Goal: Find specific fact: Find specific fact

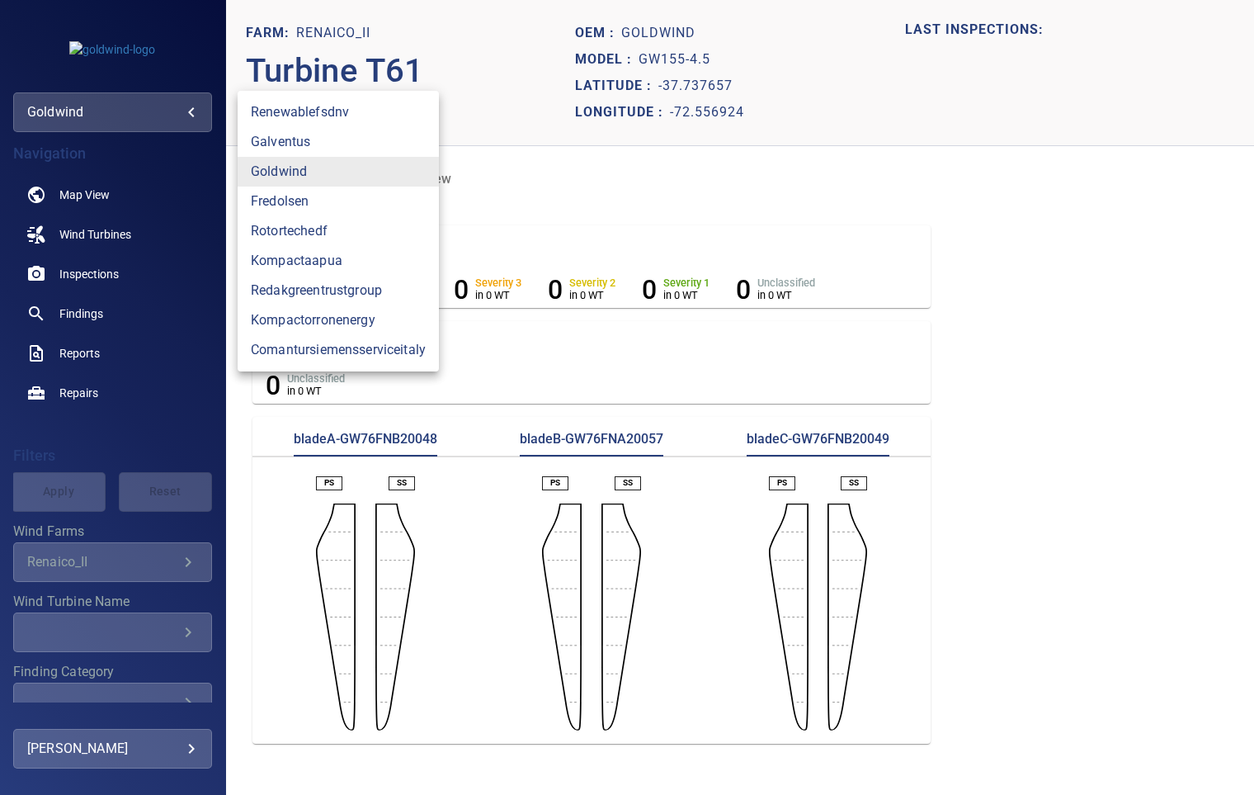
click at [66, 105] on body "**********" at bounding box center [627, 397] width 1254 height 795
click at [66, 105] on div at bounding box center [627, 397] width 1254 height 795
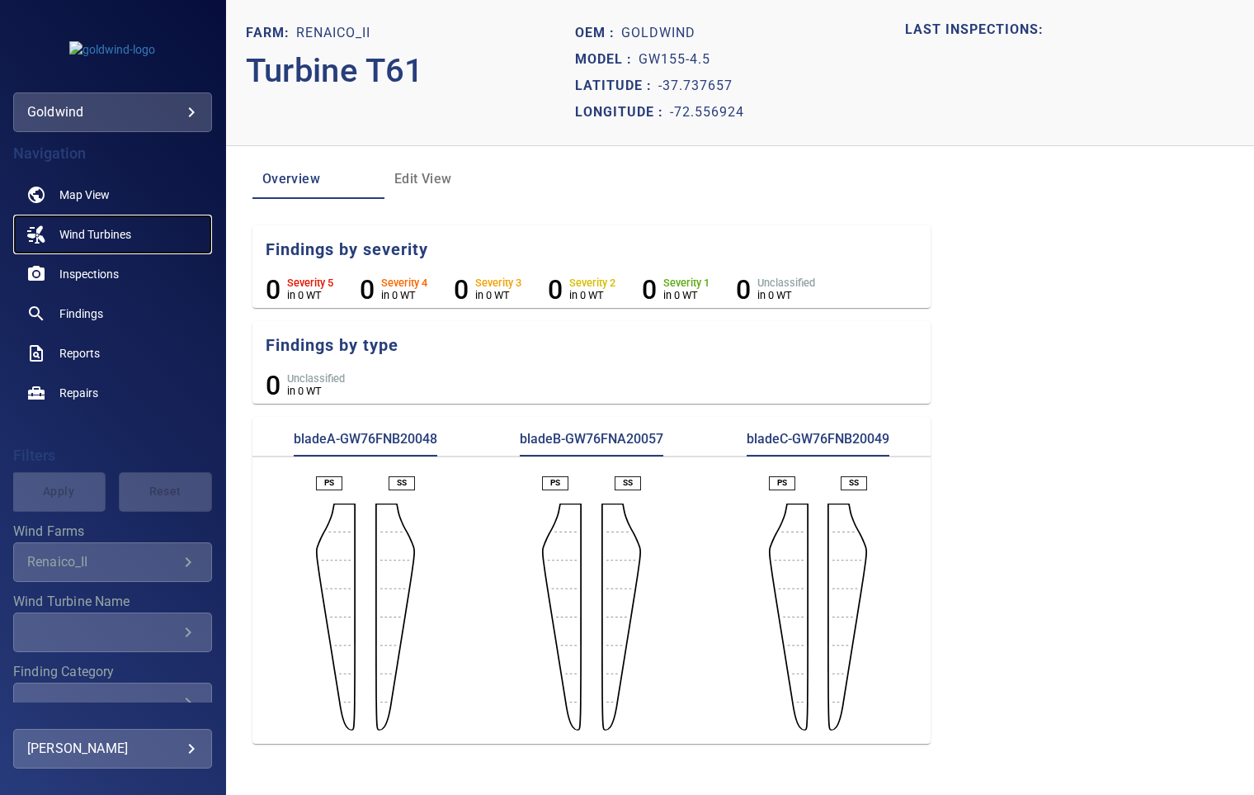
click at [116, 235] on span "Wind Turbines" at bounding box center [95, 234] width 72 height 17
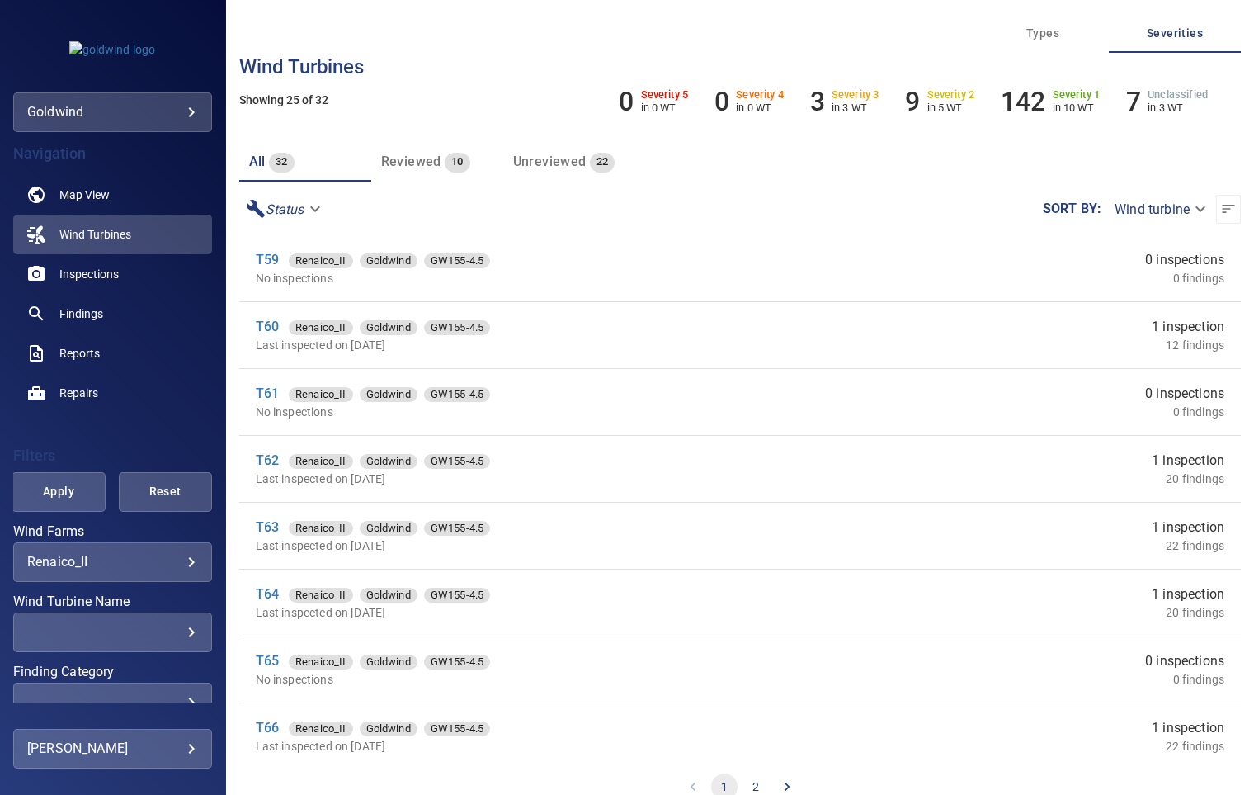
scroll to position [1100, 0]
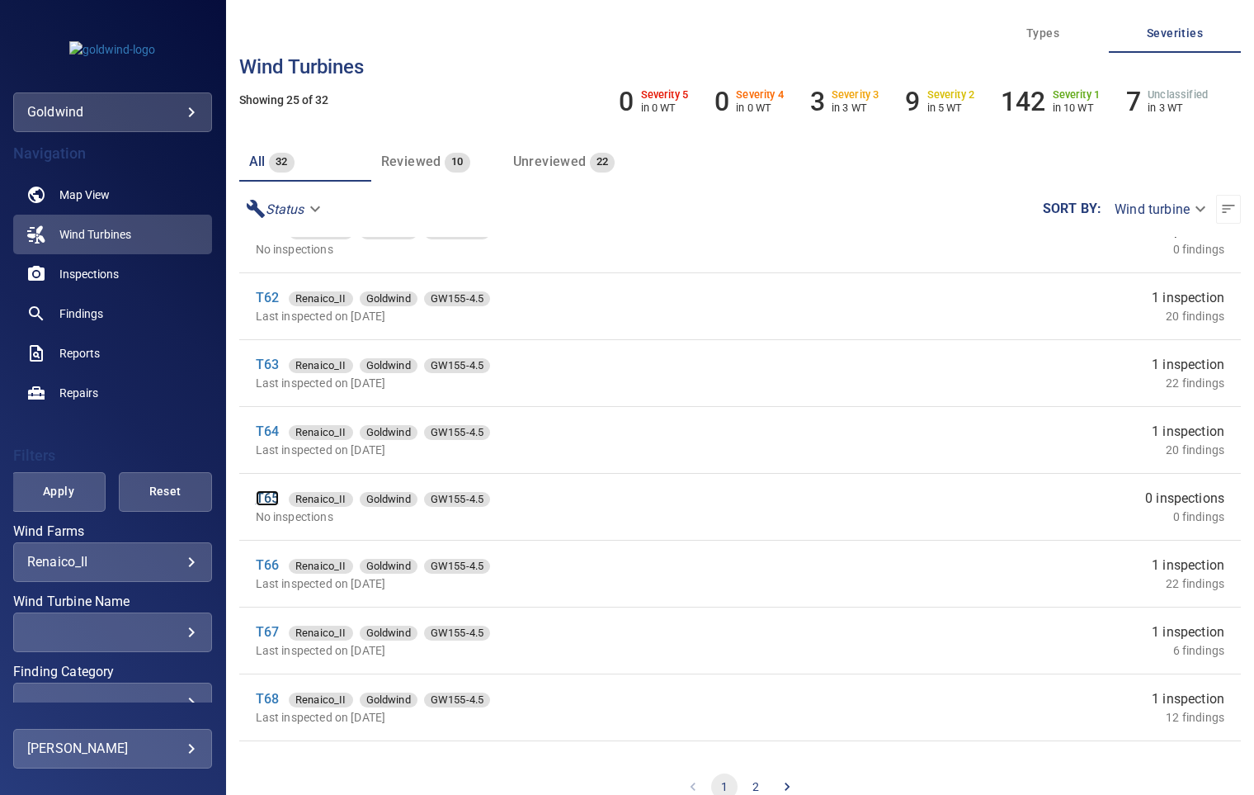
click at [271, 498] on link "T65" at bounding box center [267, 498] width 23 height 16
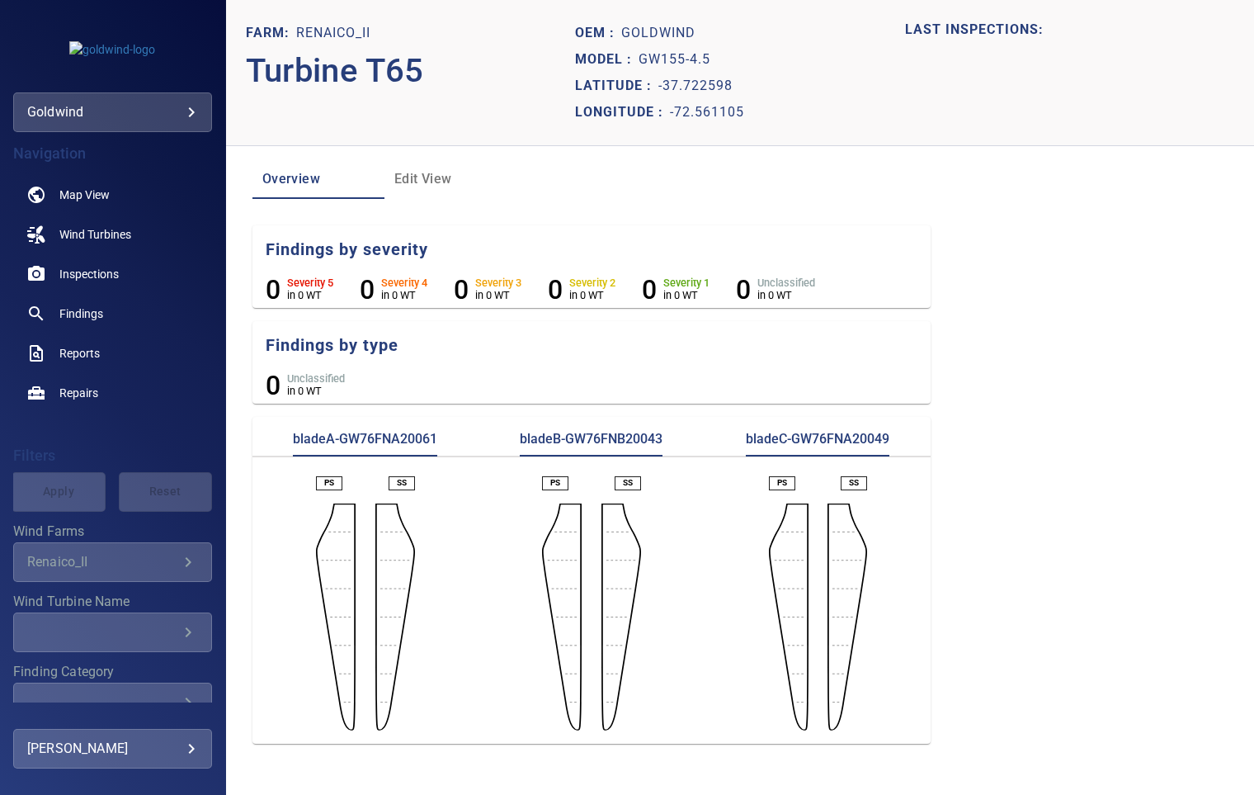
click at [398, 434] on p "bladeA-GW76FNA20061" at bounding box center [365, 443] width 144 height 26
copy p "GW76FNA20061"
click at [629, 443] on p "bladeB-GW76FNB20043" at bounding box center [591, 443] width 143 height 26
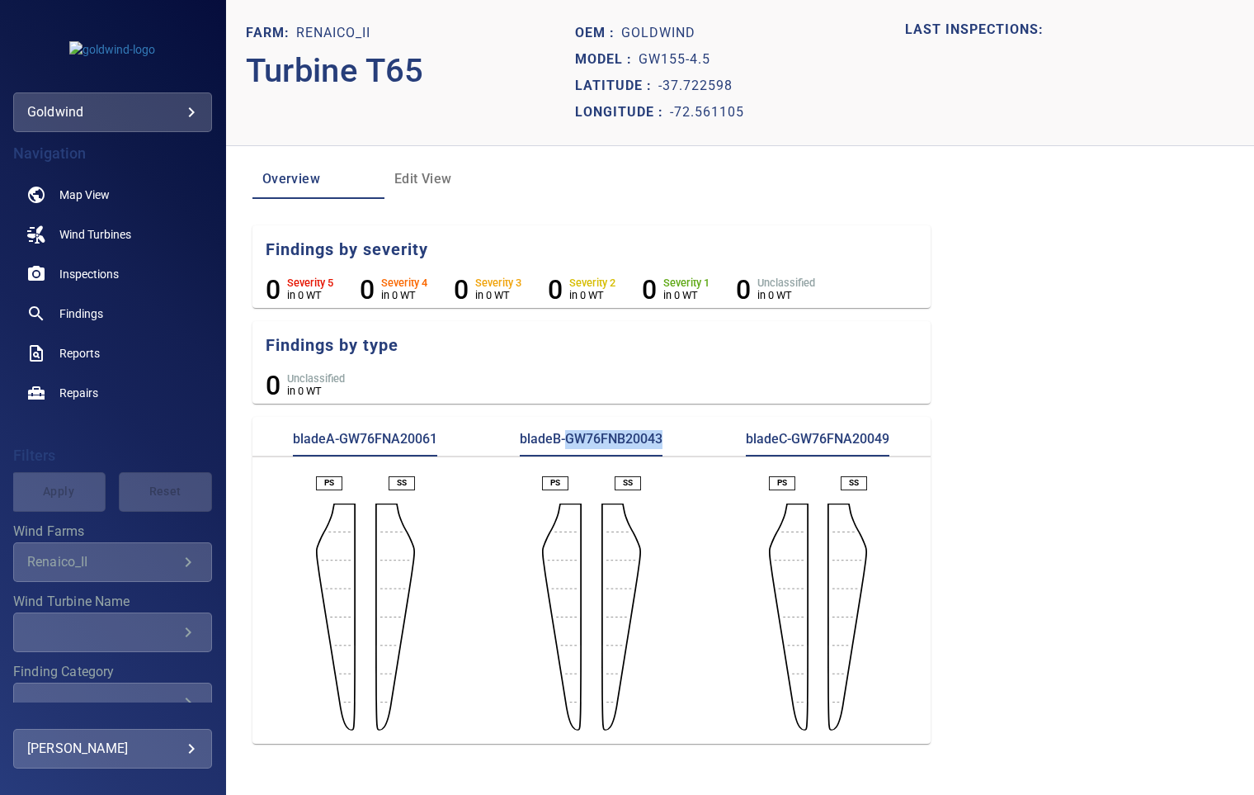
copy p "GW76FNB20043"
click at [834, 441] on p "bladeC-GW76FNA20049" at bounding box center [818, 443] width 144 height 26
copy p "GW76FNA20049"
click at [101, 241] on span "Wind Turbines" at bounding box center [95, 234] width 72 height 17
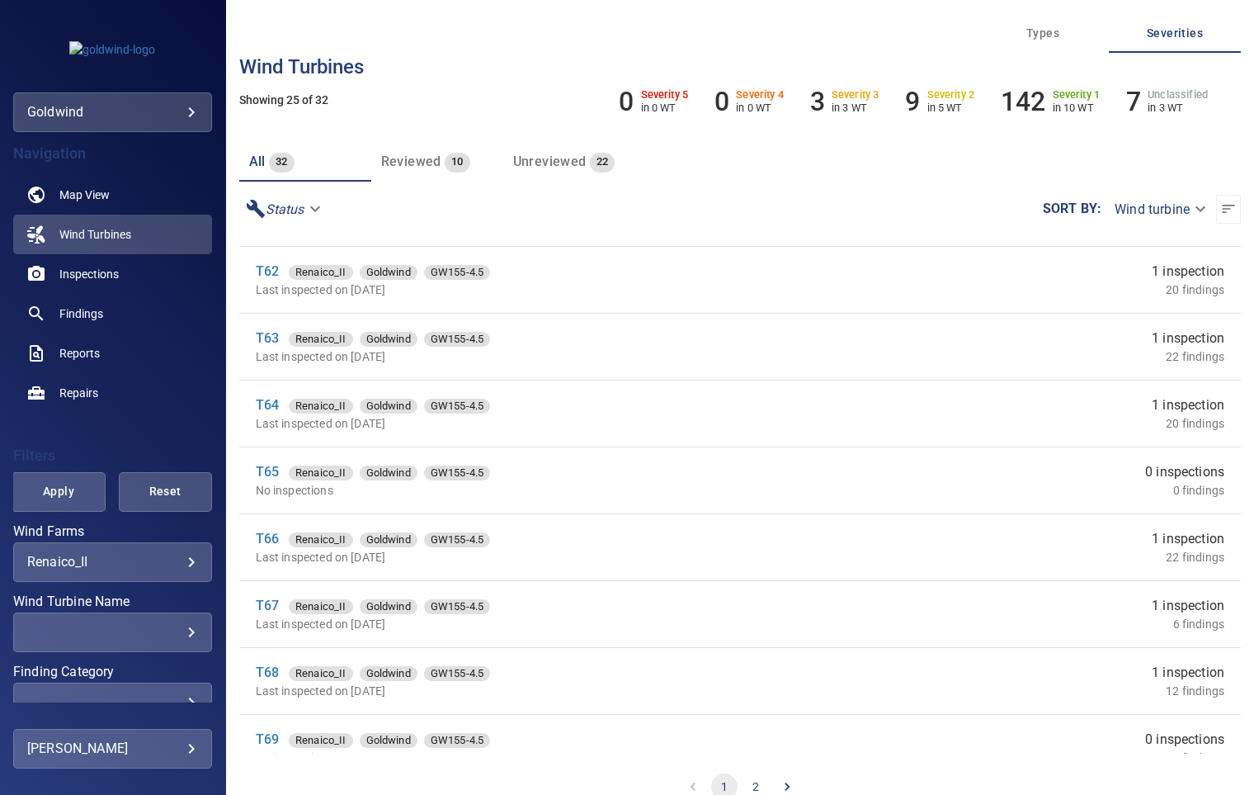
scroll to position [1153, 0]
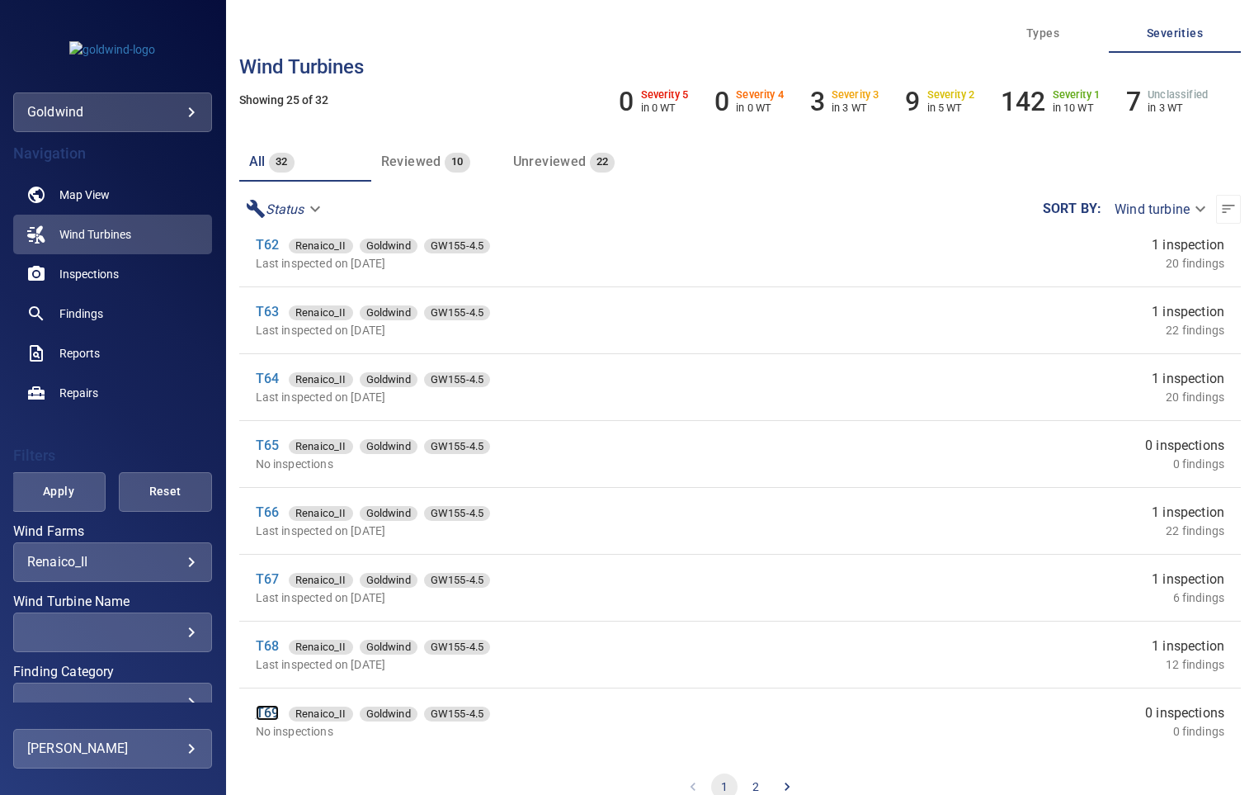
click at [262, 715] on link "T69" at bounding box center [267, 713] width 23 height 16
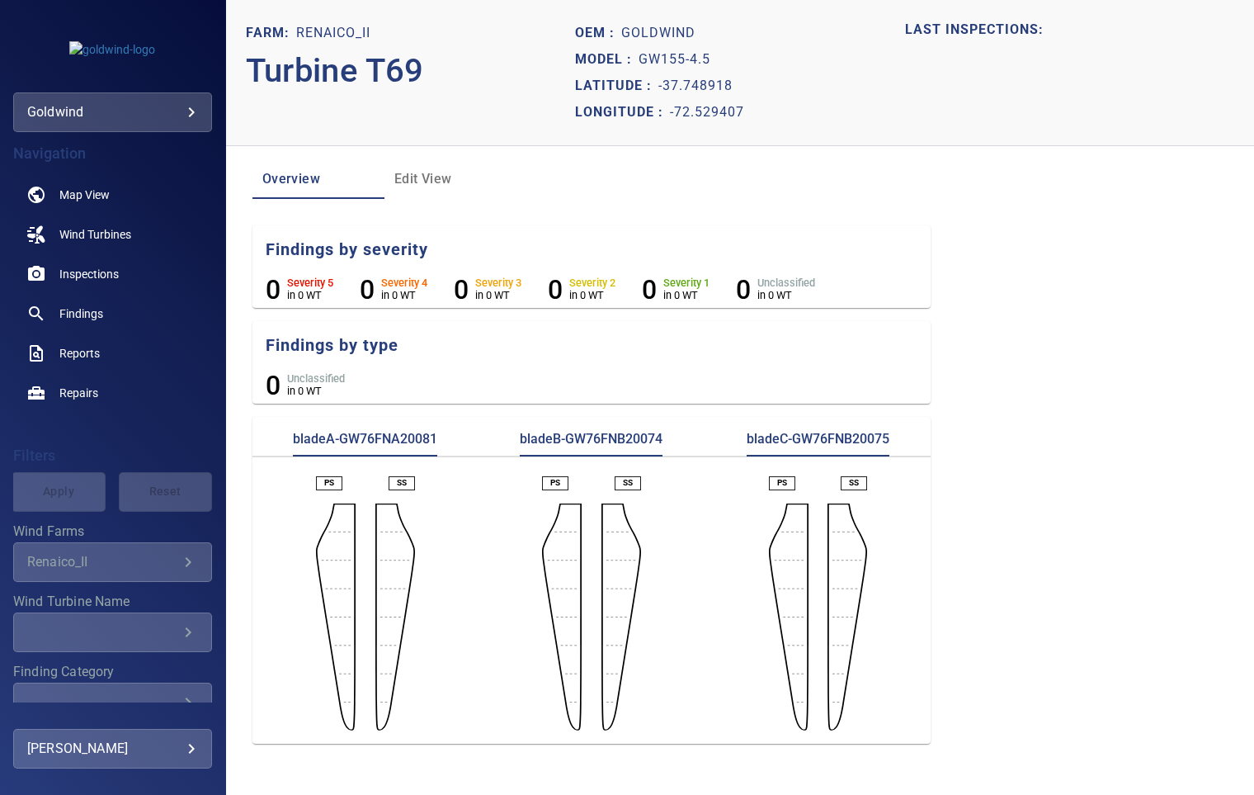
click at [384, 441] on p "bladeA-GW76FNA20081" at bounding box center [365, 443] width 144 height 26
copy p "GW76FNA20081"
click at [589, 434] on p "bladeB-GW76FNB20074" at bounding box center [591, 443] width 143 height 26
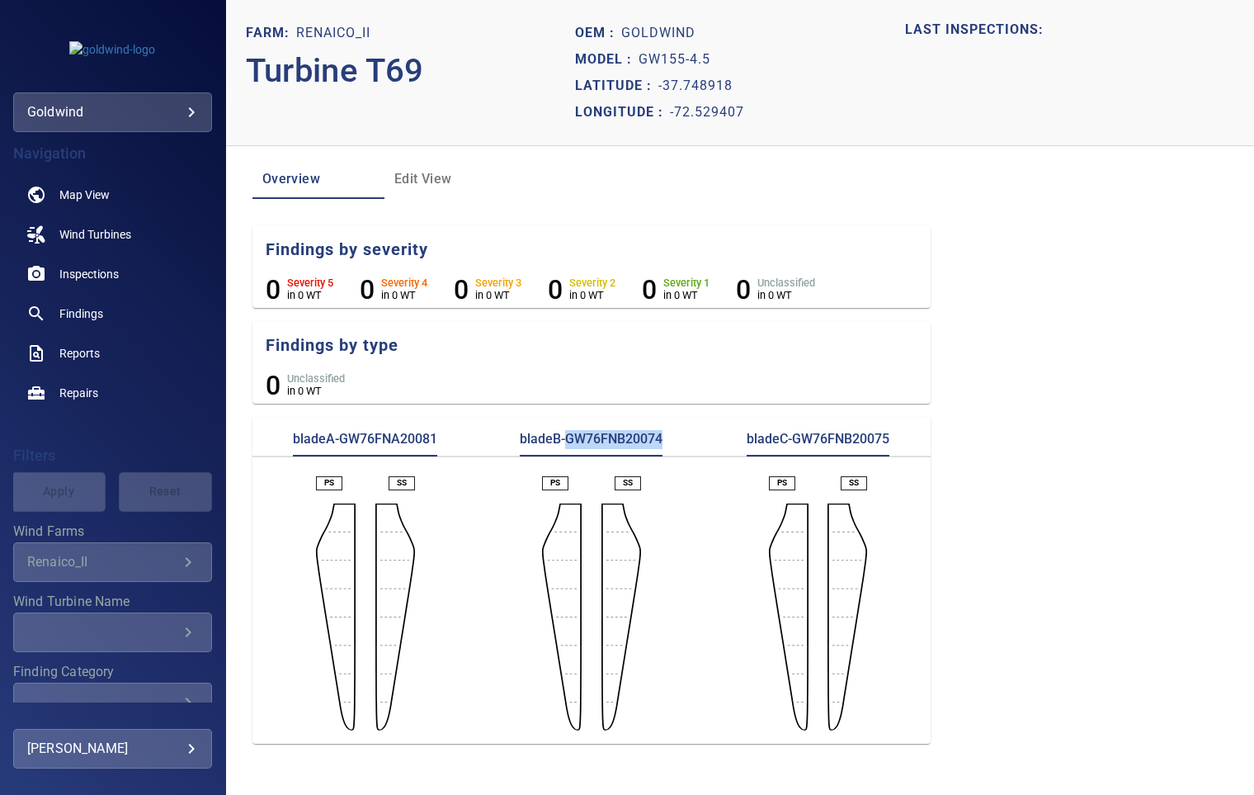
copy p "GW76FNB20074"
click at [828, 437] on p "bladeC-GW76FNB20075" at bounding box center [818, 443] width 143 height 26
copy p "GW76FNB20075"
click at [101, 235] on span "Wind Turbines" at bounding box center [95, 234] width 72 height 17
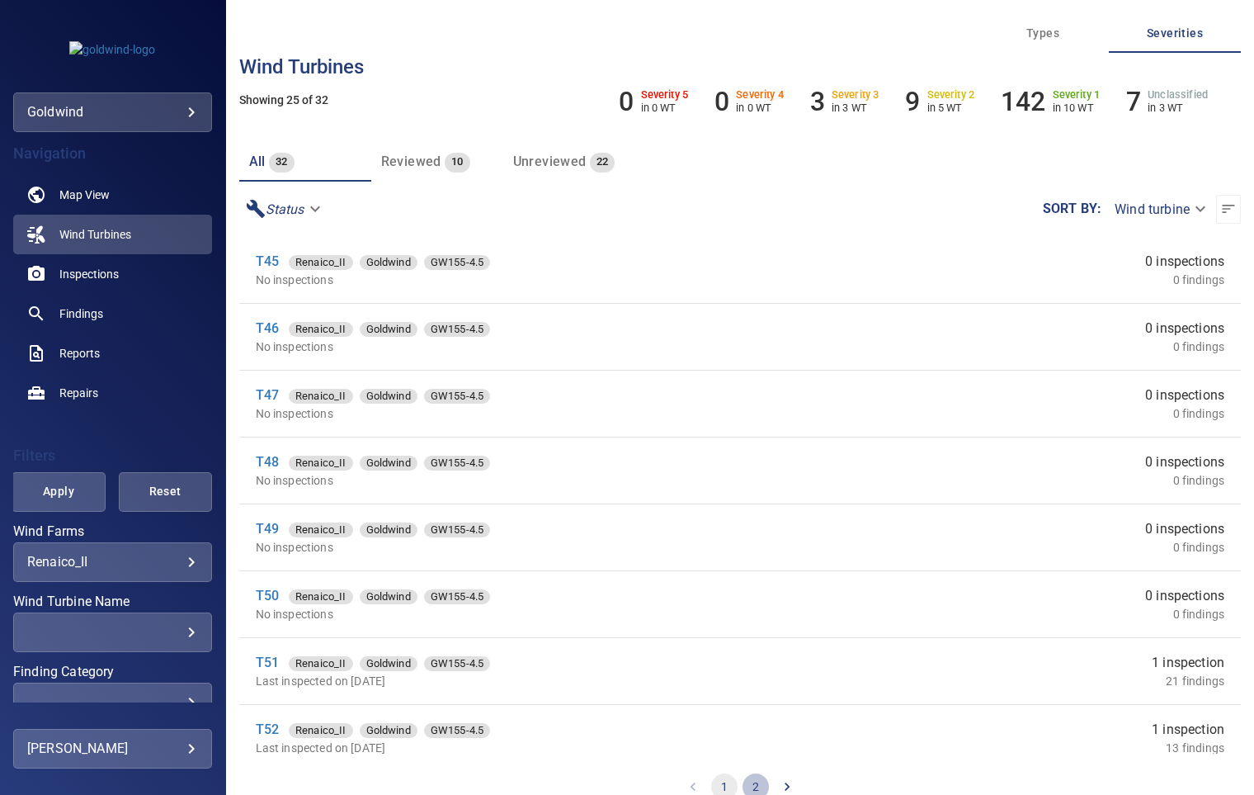
click at [749, 781] on button "2" at bounding box center [756, 786] width 26 height 26
click at [265, 263] on link "T70" at bounding box center [267, 261] width 23 height 16
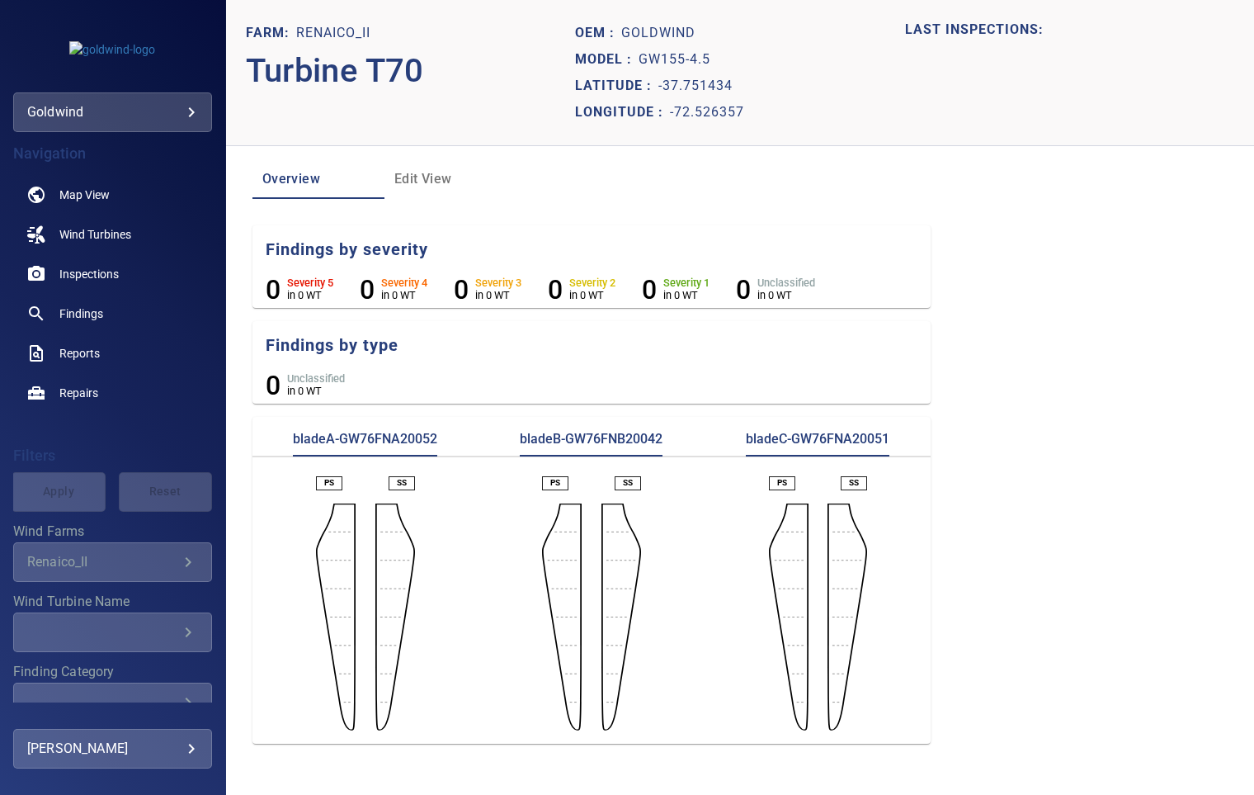
click at [380, 439] on p "bladeA-GW76FNA20052" at bounding box center [365, 443] width 144 height 26
copy p "GW76FNA20052"
click at [609, 434] on p "bladeB-GW76FNB20042" at bounding box center [591, 443] width 143 height 26
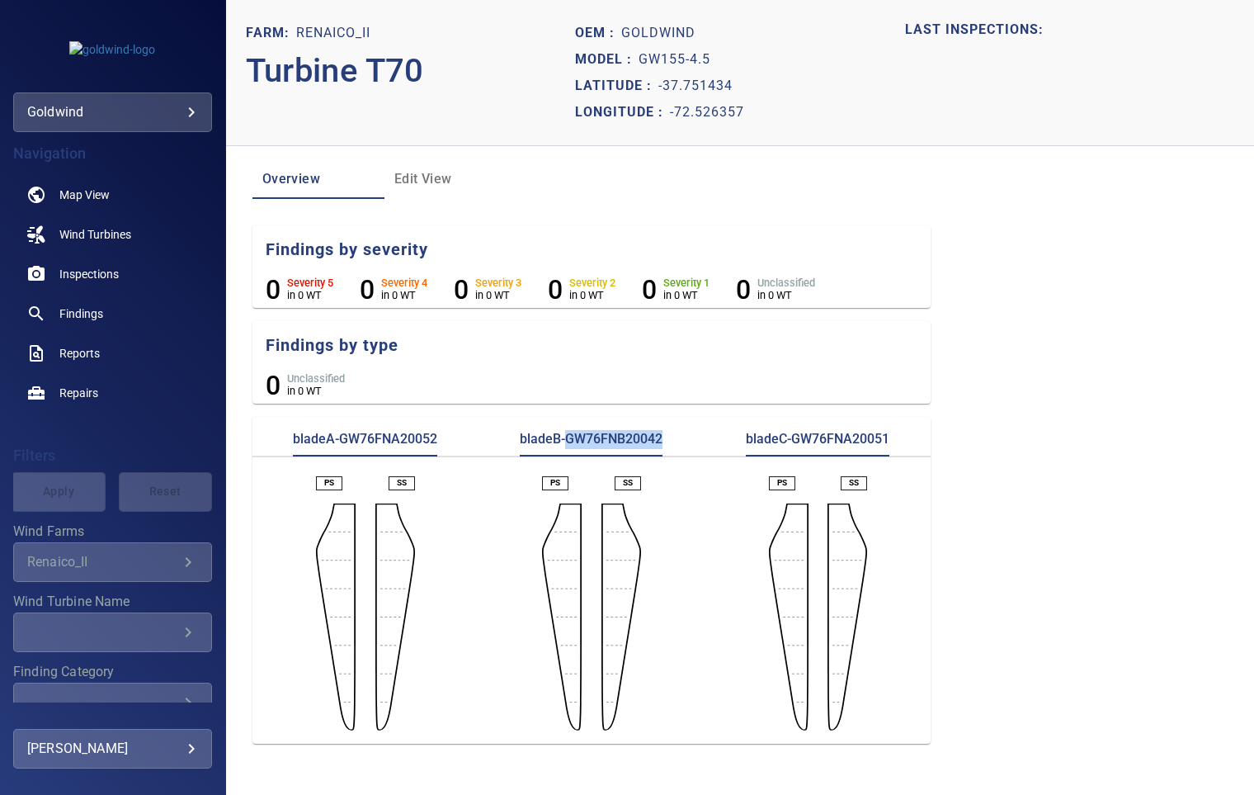
copy p "GW76FNB20042"
click at [828, 431] on p "bladeC-GW76FNA20051" at bounding box center [818, 443] width 144 height 26
copy p "GW76FNA20051"
click at [106, 229] on span "Wind Turbines" at bounding box center [95, 234] width 72 height 17
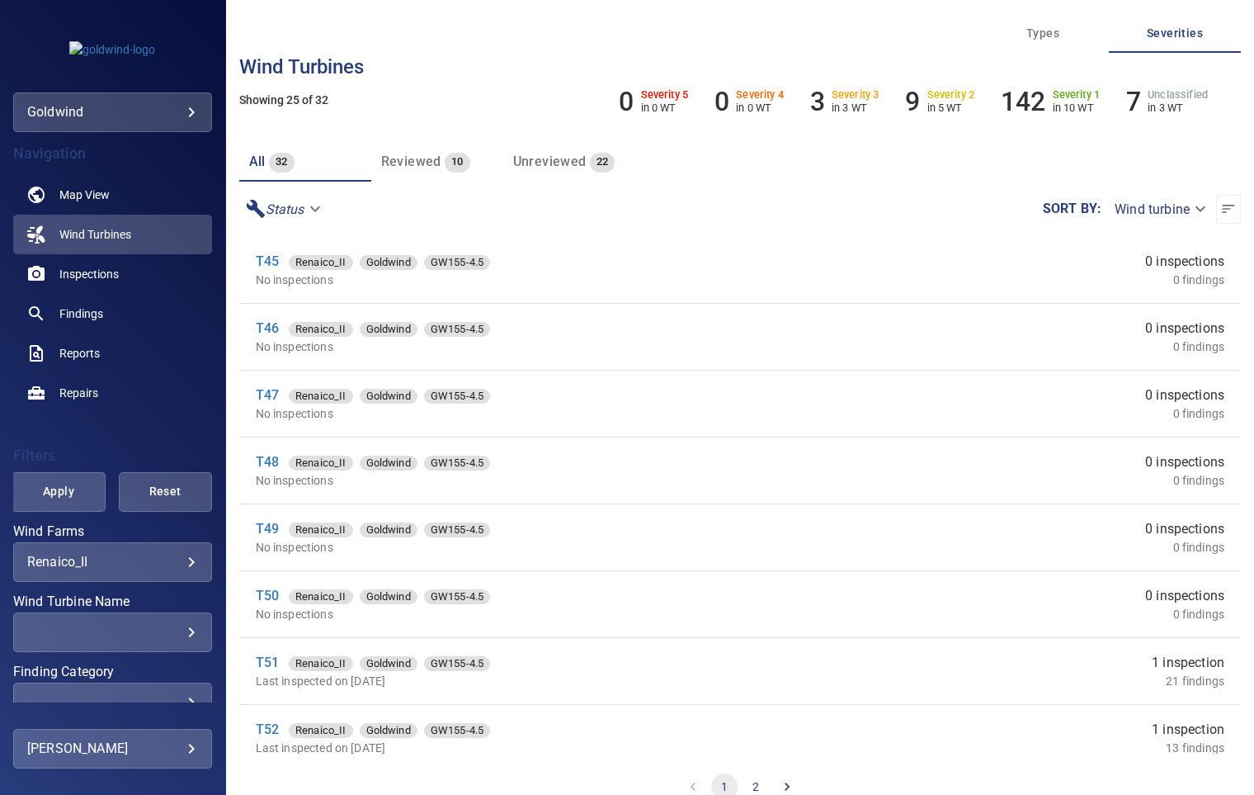
click at [749, 784] on button "2" at bounding box center [756, 786] width 26 height 26
click at [274, 325] on link "T71" at bounding box center [267, 328] width 23 height 16
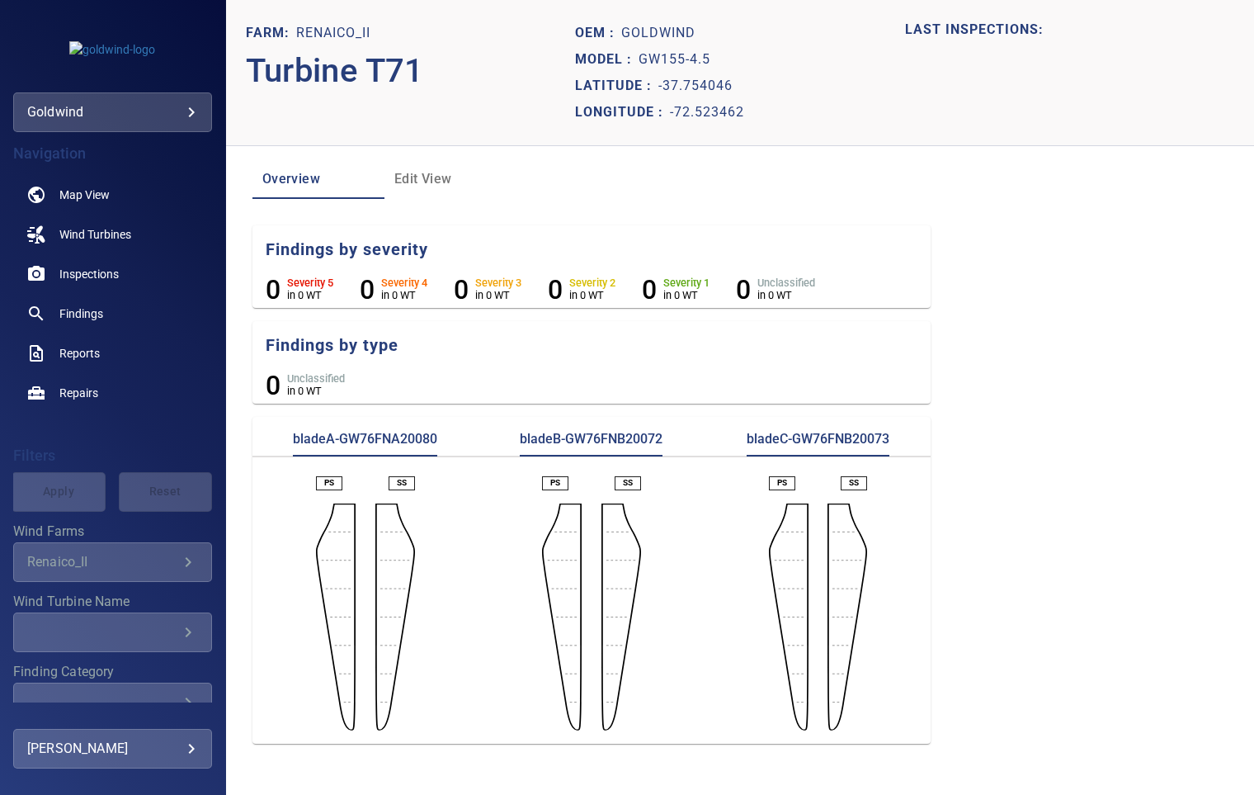
click at [395, 434] on p "bladeA-GW76FNA20080" at bounding box center [365, 443] width 144 height 26
copy p "GW76FNA20080"
click at [592, 440] on p "bladeB-GW76FNB20072" at bounding box center [591, 443] width 143 height 26
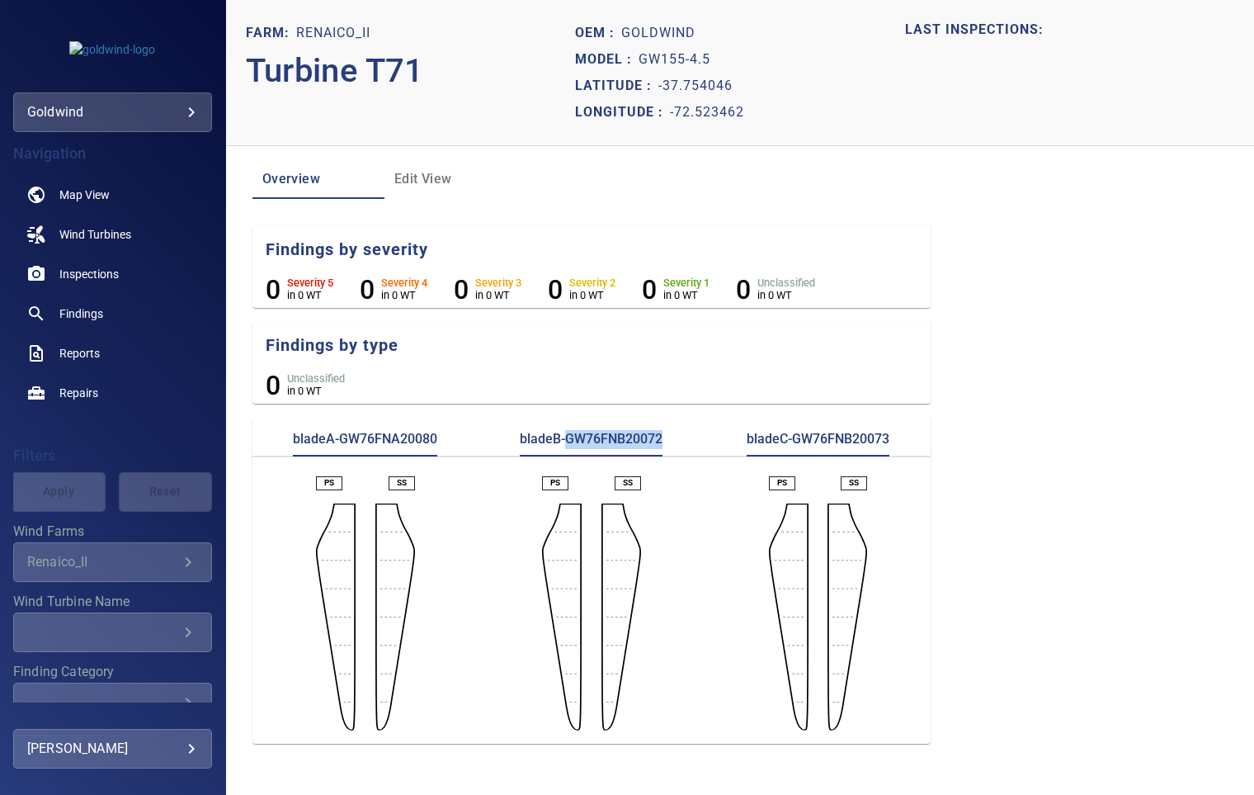
copy p "GW76FNB20072"
click at [840, 440] on p "bladeC-GW76FNB20073" at bounding box center [818, 443] width 143 height 26
copy p "GW76FNB20073"
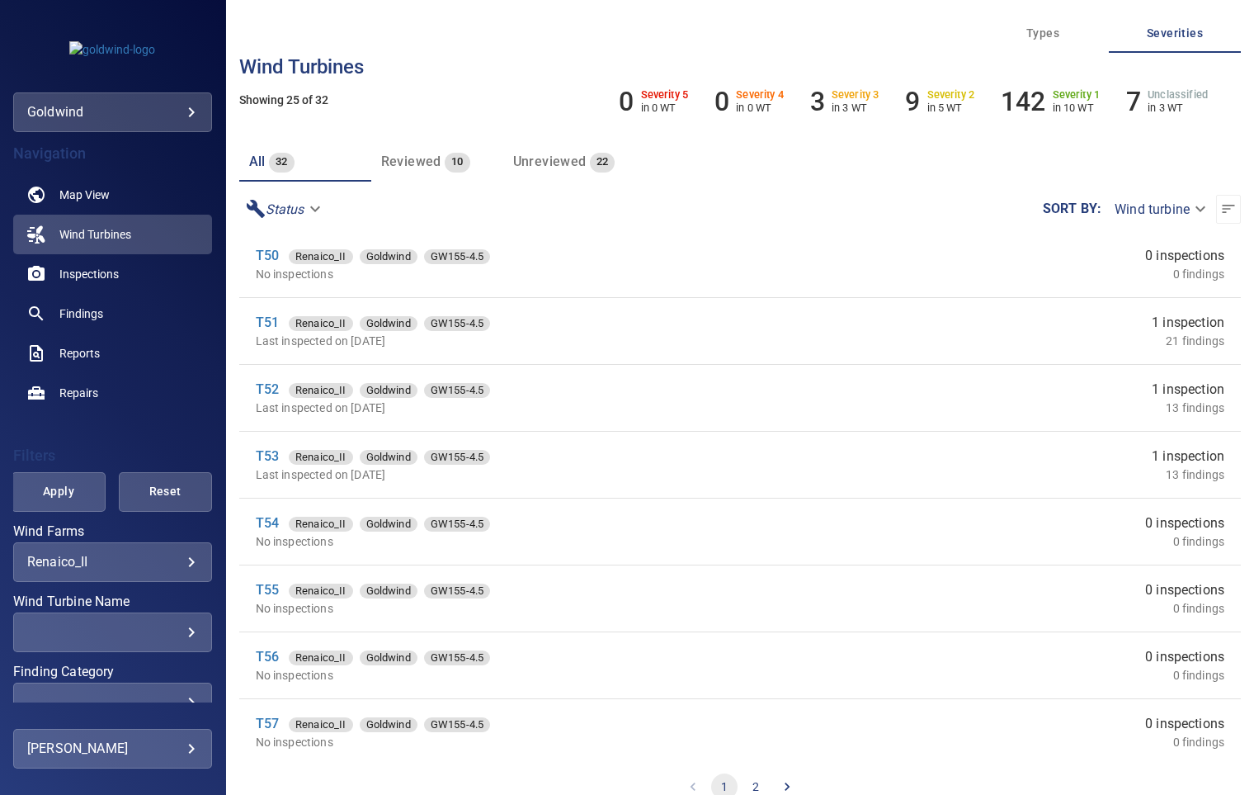
scroll to position [550, 0]
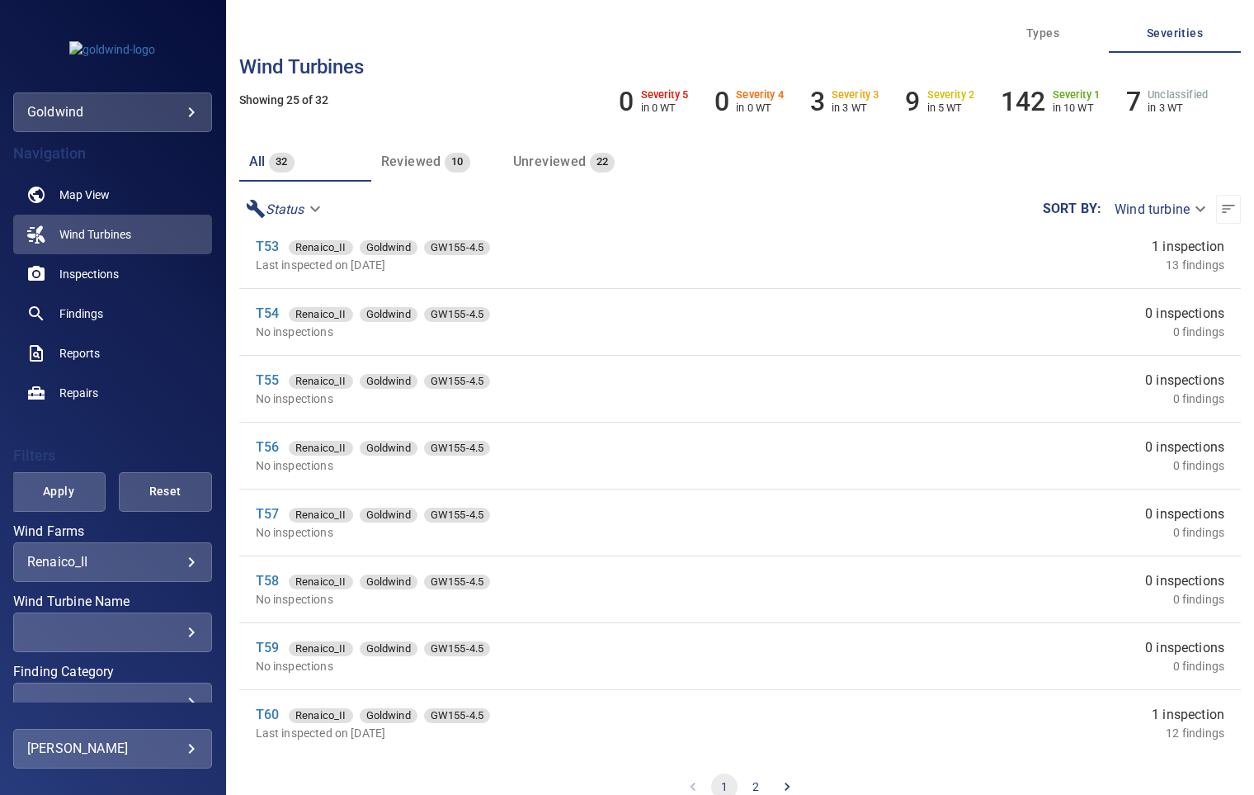
click at [749, 790] on button "2" at bounding box center [756, 786] width 26 height 26
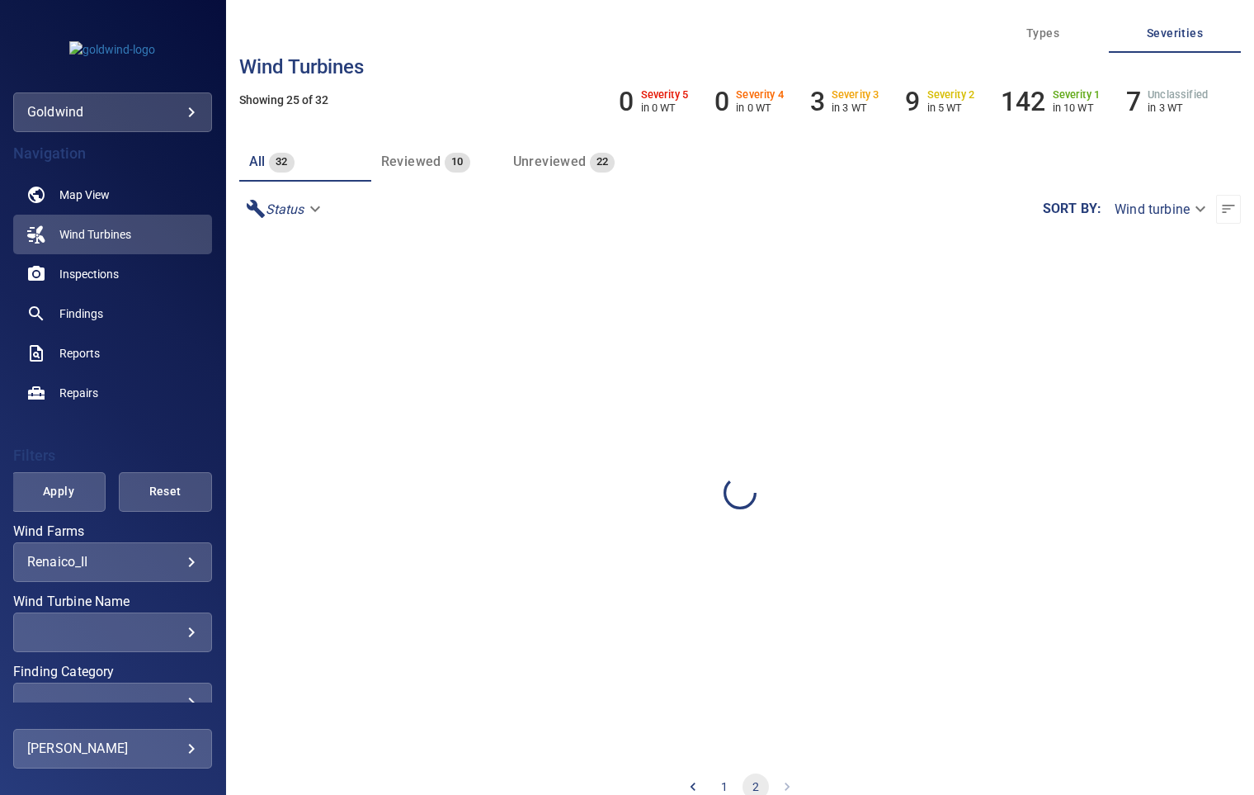
scroll to position [0, 0]
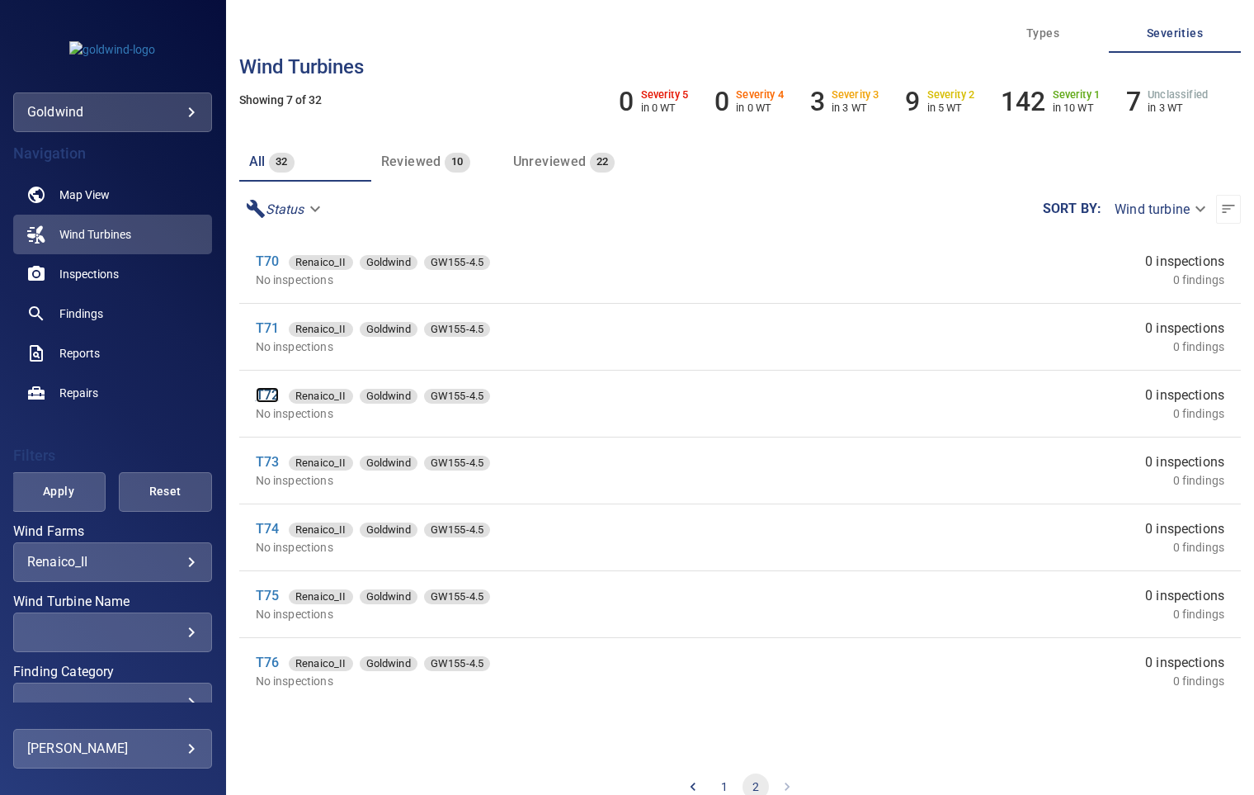
click at [276, 402] on link "T72" at bounding box center [267, 395] width 23 height 16
click at [749, 784] on button "2" at bounding box center [756, 786] width 26 height 26
click at [274, 397] on link "T72" at bounding box center [267, 395] width 23 height 16
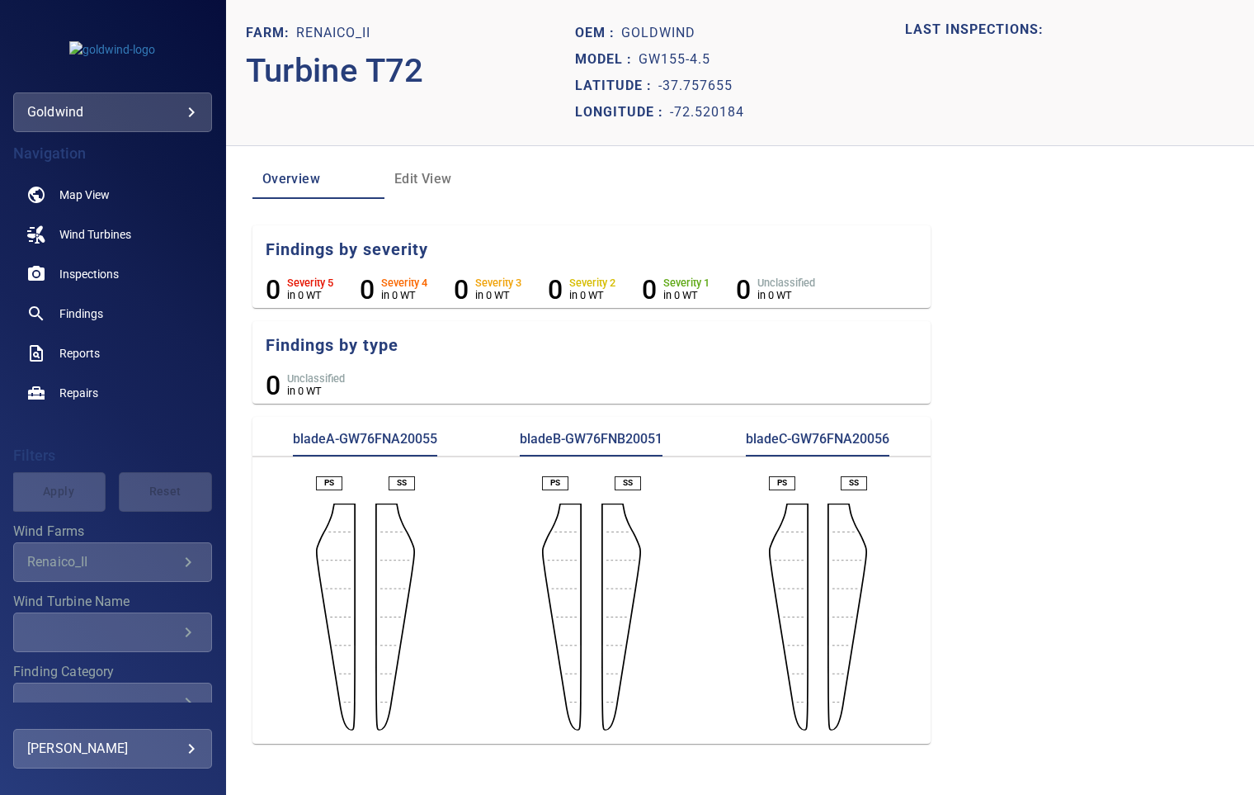
click at [377, 434] on p "bladeA-GW76FNA20055" at bounding box center [365, 443] width 144 height 26
copy p "GW76FNA20055"
click at [614, 443] on p "bladeB-GW76FNB20051" at bounding box center [591, 443] width 143 height 26
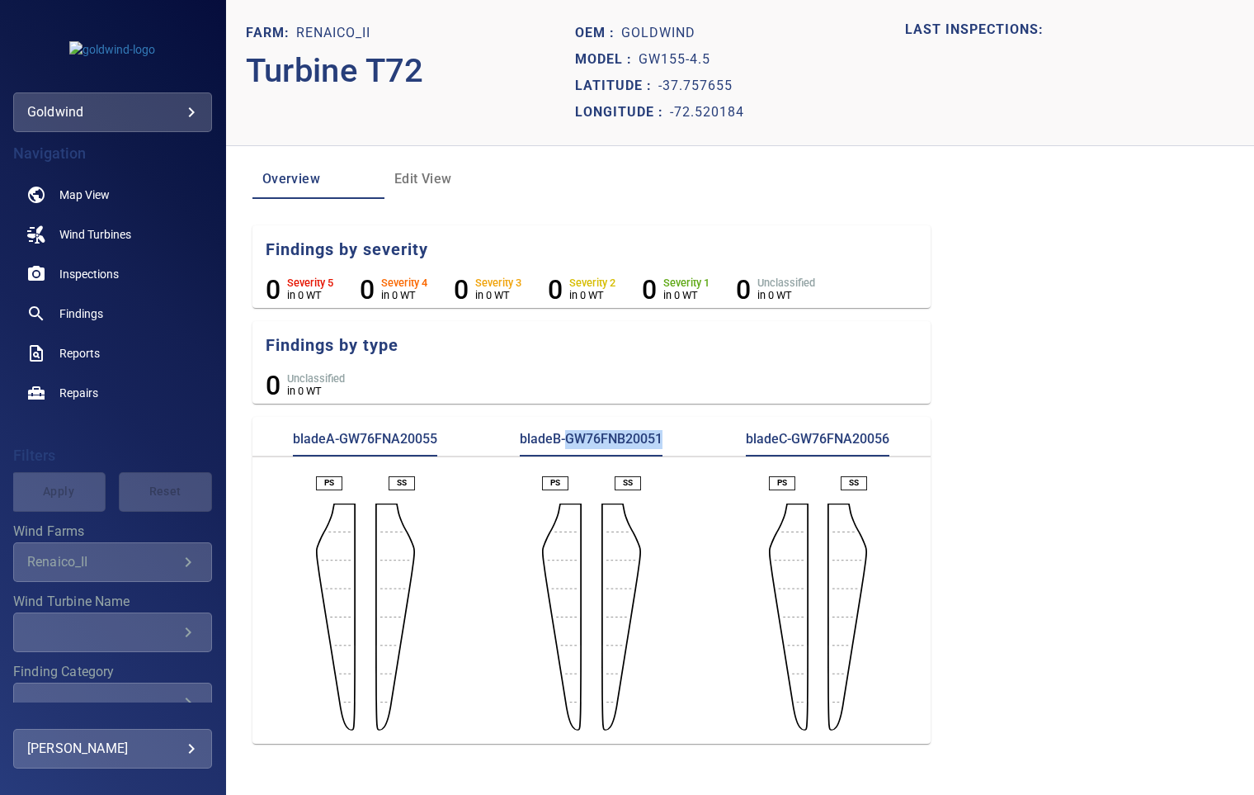
copy p "GW76FNB20051"
click at [851, 434] on p "bladeC-GW76FNA20056" at bounding box center [818, 443] width 144 height 26
copy p "GW76FNA20056"
